Goal: Information Seeking & Learning: Compare options

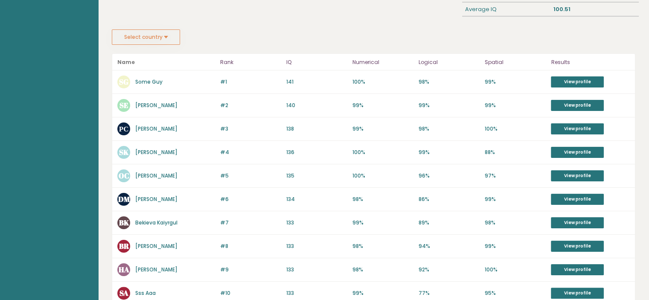
scroll to position [137, 0]
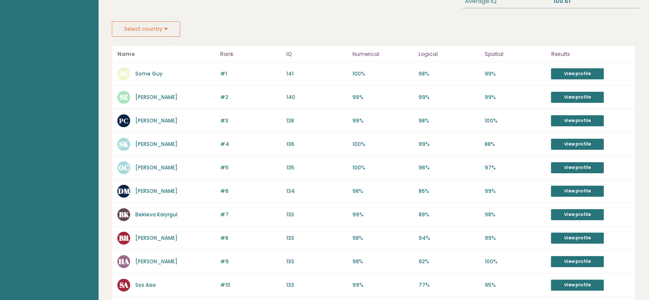
click at [241, 180] on div "#6 [PERSON_NAME] 134 #6 134 98% 86% 99% View profile" at bounding box center [373, 191] width 523 height 23
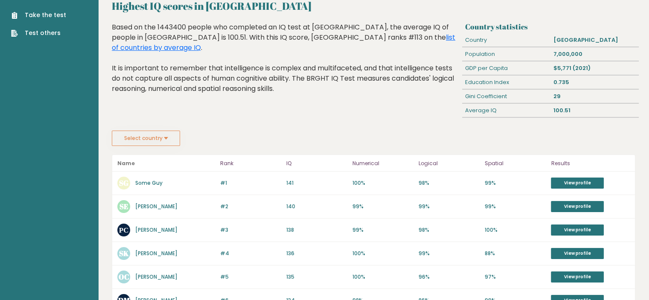
scroll to position [24, 0]
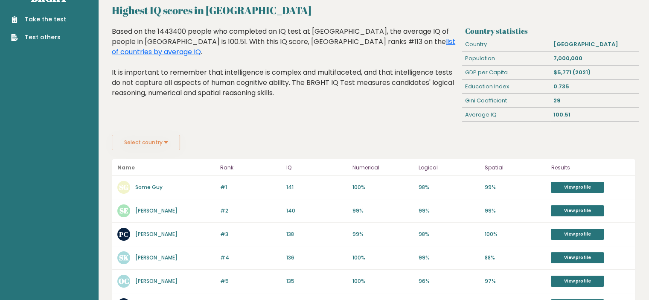
click at [134, 159] on header "Name Rank IQ Numerical Logical Spatial Results" at bounding box center [373, 167] width 523 height 17
click at [134, 146] on button "Select country" at bounding box center [146, 142] width 68 height 15
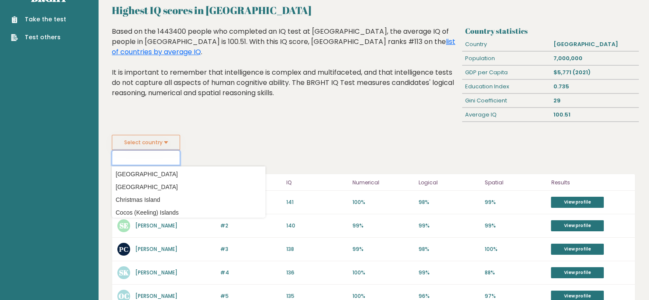
scroll to position [551, 0]
click at [150, 184] on option "[GEOGRAPHIC_DATA]" at bounding box center [188, 186] width 149 height 12
type input "[GEOGRAPHIC_DATA]"
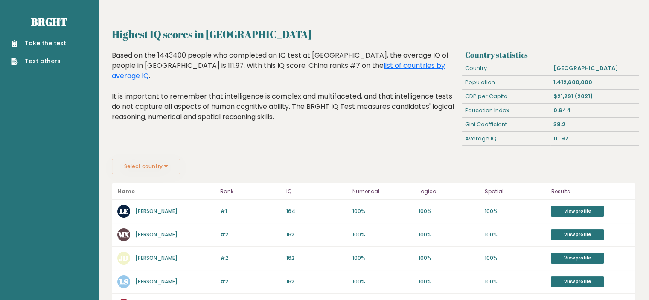
click at [159, 168] on button "Select country" at bounding box center [146, 166] width 68 height 15
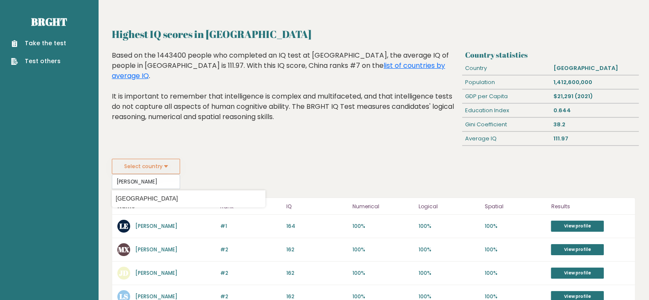
click at [138, 200] on option "[GEOGRAPHIC_DATA]" at bounding box center [188, 198] width 149 height 12
type input "[GEOGRAPHIC_DATA]"
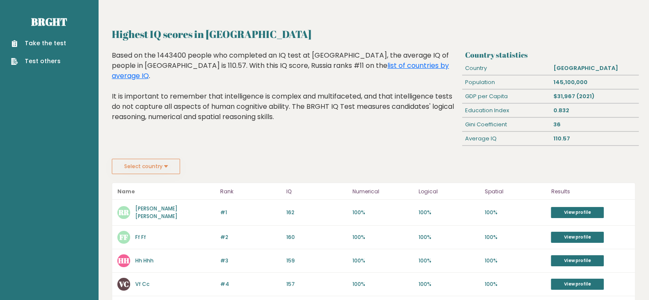
click at [155, 170] on button "Select country" at bounding box center [146, 166] width 68 height 15
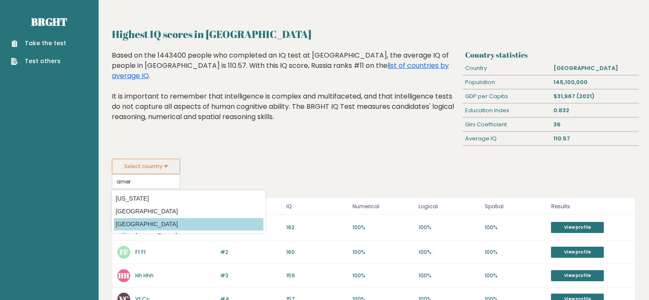
click at [126, 227] on option "[GEOGRAPHIC_DATA]" at bounding box center [188, 224] width 149 height 12
type input "[GEOGRAPHIC_DATA]"
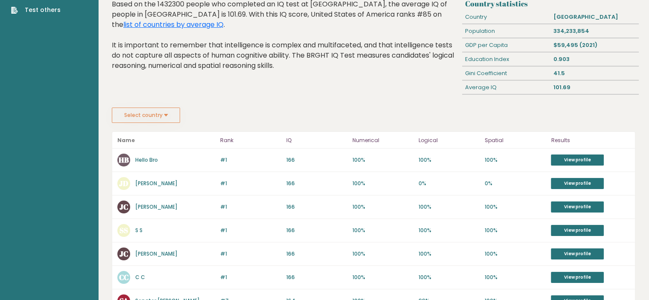
scroll to position [52, 0]
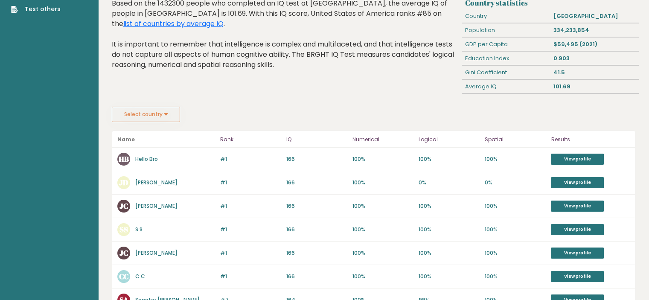
click at [127, 107] on button "Select country" at bounding box center [146, 114] width 68 height 15
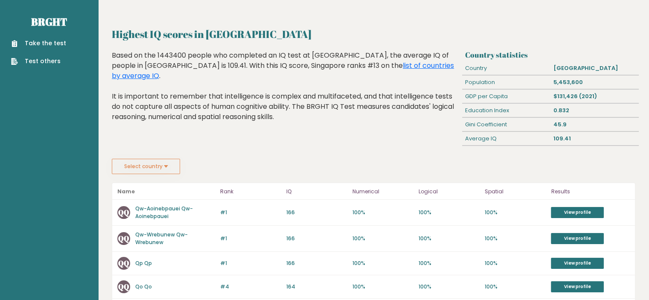
click at [120, 166] on button "Select country" at bounding box center [146, 166] width 68 height 15
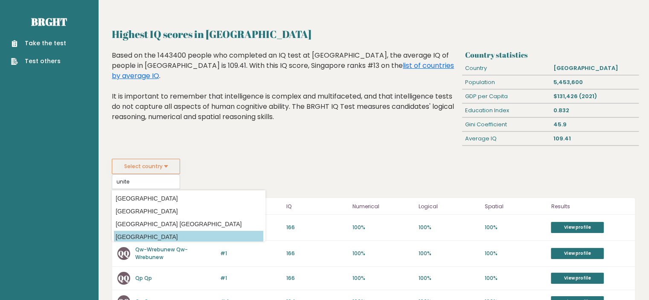
click at [169, 240] on option "[GEOGRAPHIC_DATA]" at bounding box center [188, 237] width 149 height 12
type input "[GEOGRAPHIC_DATA]"
